Goal: Transaction & Acquisition: Subscribe to service/newsletter

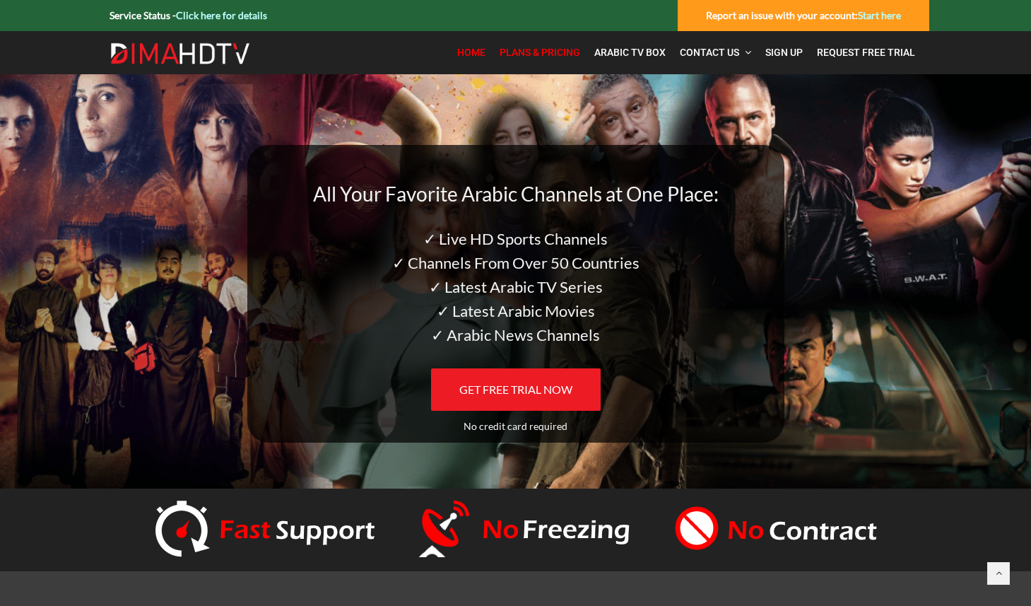
click at [556, 53] on span "Plans & Pricing" at bounding box center [540, 52] width 81 height 11
click at [964, 526] on div at bounding box center [515, 530] width 1053 height 83
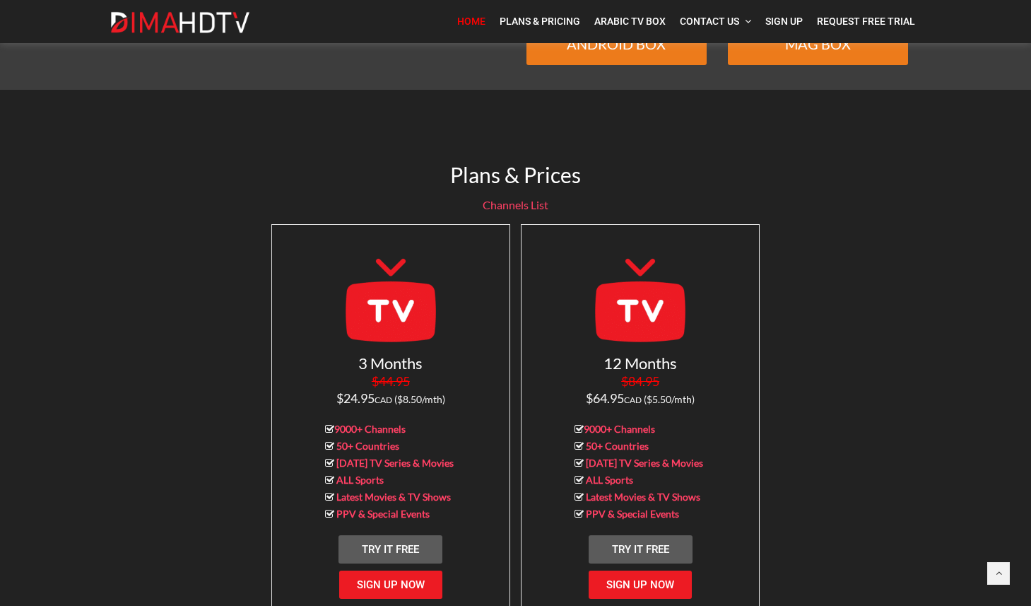
scroll to position [1237, 0]
